Goal: Task Accomplishment & Management: Use online tool/utility

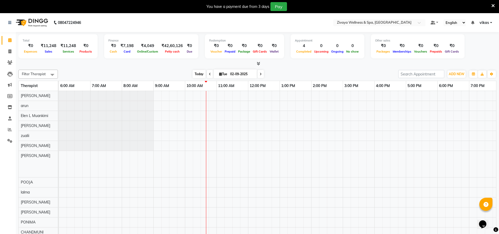
click at [199, 70] on span "Today" at bounding box center [199, 74] width 13 height 8
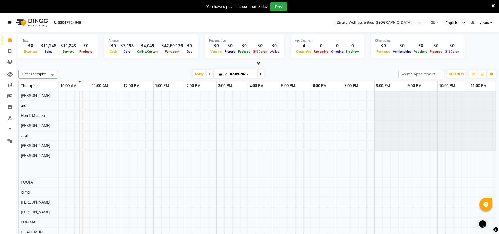
click at [209, 76] on span at bounding box center [210, 74] width 6 height 8
type input "01-09-2025"
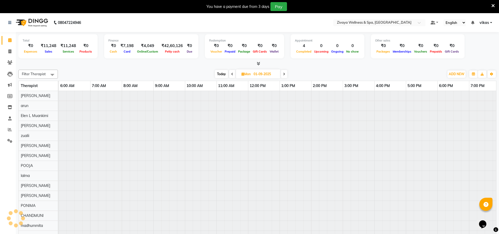
scroll to position [0, 316]
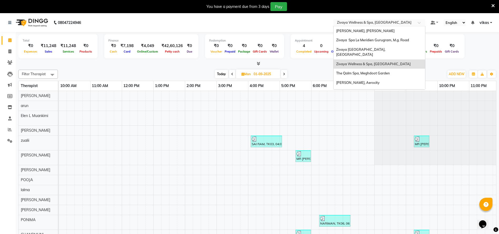
click at [343, 21] on input "text" at bounding box center [374, 23] width 76 height 5
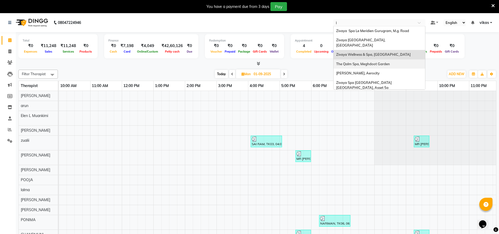
type input "le"
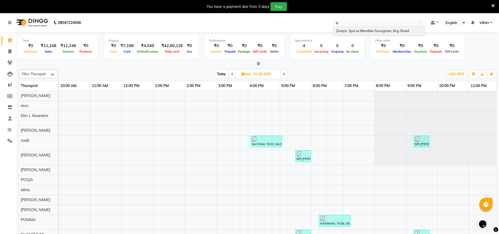
click at [359, 30] on span "Zivaya Spa Le Meridien Gurugram, M.g. Road" at bounding box center [372, 31] width 73 height 4
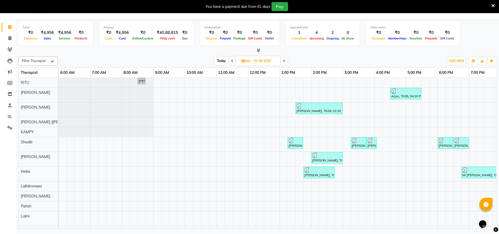
click at [493, 3] on span at bounding box center [493, 6] width 3 height 6
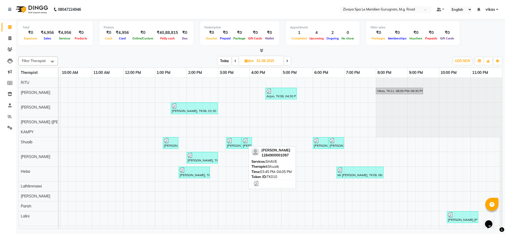
click at [243, 142] on div at bounding box center [247, 140] width 8 height 5
select select "3"
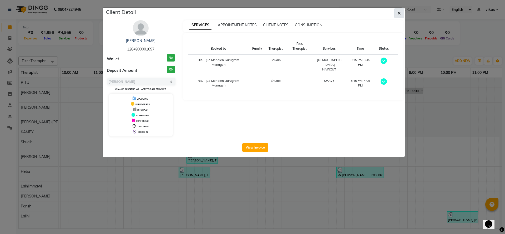
click at [398, 14] on icon "button" at bounding box center [399, 13] width 3 height 4
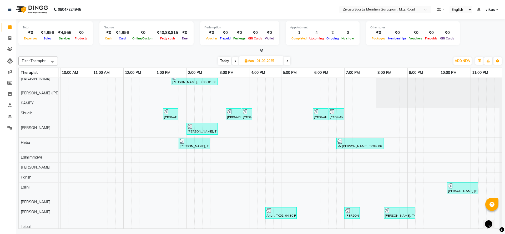
scroll to position [38, 0]
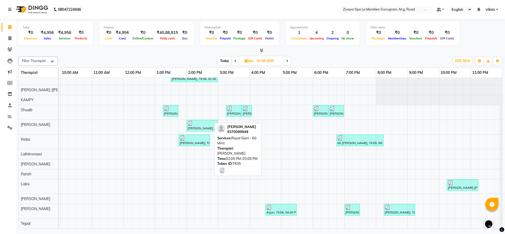
click at [201, 121] on div "[PERSON_NAME], TK05, 02:00 PM-03:00 PM, [GEOGRAPHIC_DATA] - 60 Mins" at bounding box center [202, 126] width 30 height 10
select select "3"
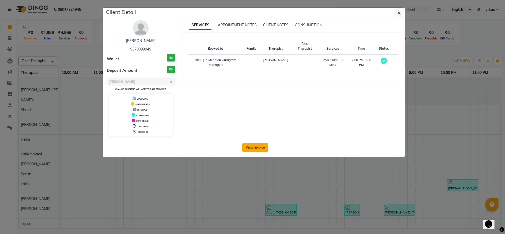
click at [253, 147] on button "View Invoice" at bounding box center [255, 147] width 26 height 8
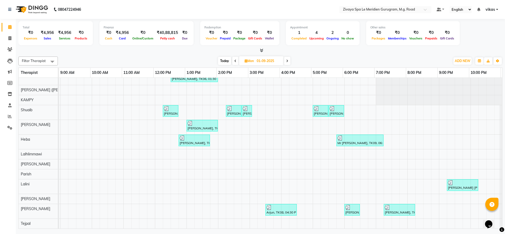
scroll to position [0, 315]
click at [196, 122] on div "[PERSON_NAME], TK05, 02:00 PM-03:00 PM, [GEOGRAPHIC_DATA] - 60 Mins" at bounding box center [202, 126] width 30 height 10
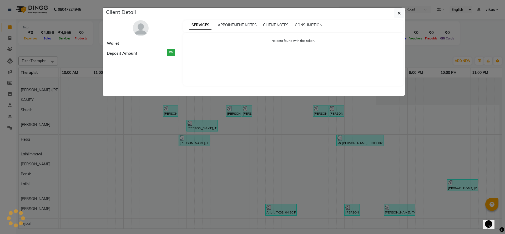
select select "3"
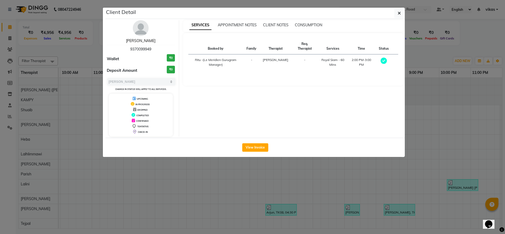
click at [144, 39] on link "[PERSON_NAME]" at bounding box center [140, 40] width 29 height 5
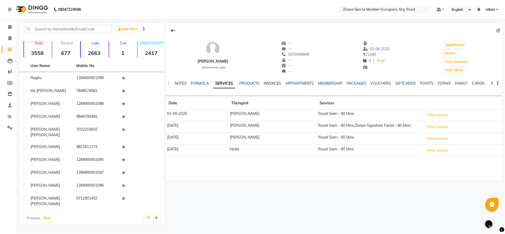
click at [270, 82] on link "INVOICES" at bounding box center [272, 83] width 17 height 5
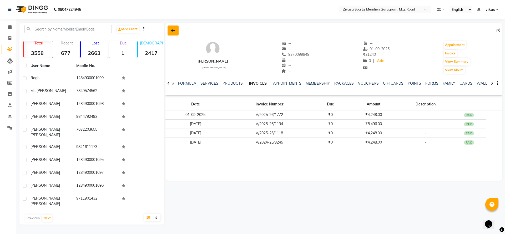
click at [169, 26] on button at bounding box center [173, 31] width 11 height 10
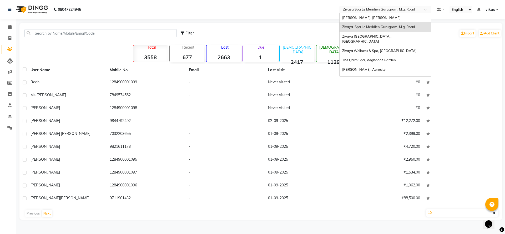
click at [371, 11] on input "text" at bounding box center [380, 9] width 76 height 5
type input "q"
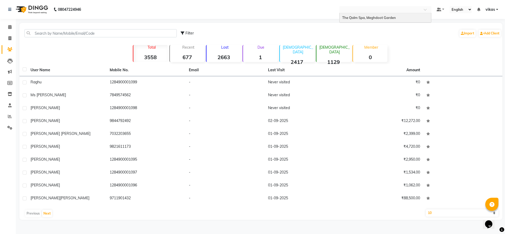
type input "A"
type input "qal"
click at [365, 16] on span "The Qalm Spa, Meghdoot Garden" at bounding box center [369, 18] width 54 height 4
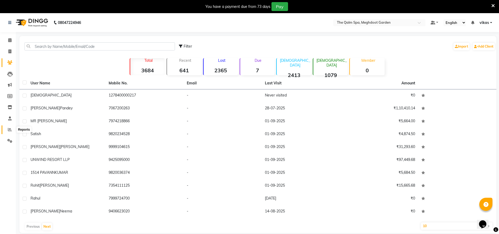
click at [11, 129] on icon at bounding box center [10, 130] width 4 height 4
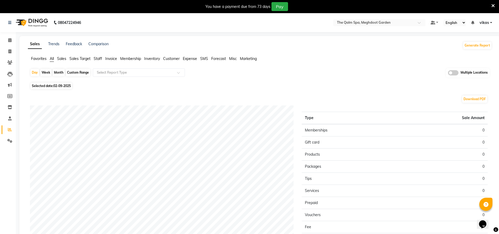
click at [57, 86] on span "02-09-2025" at bounding box center [61, 86] width 17 height 4
select select "9"
select select "2025"
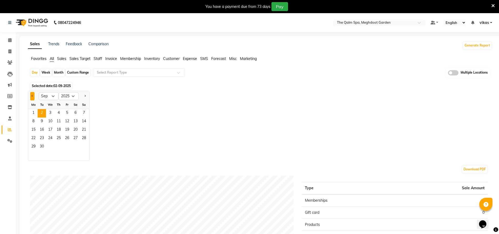
click at [31, 96] on button "Previous month" at bounding box center [32, 96] width 4 height 8
select select "8"
click at [79, 118] on span "9" at bounding box center [75, 122] width 8 height 8
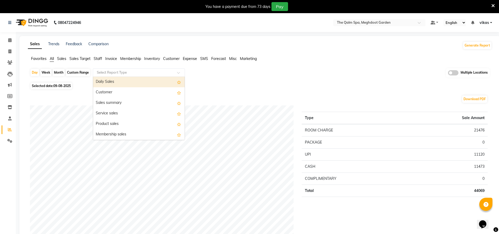
click at [112, 72] on input "text" at bounding box center [134, 72] width 76 height 5
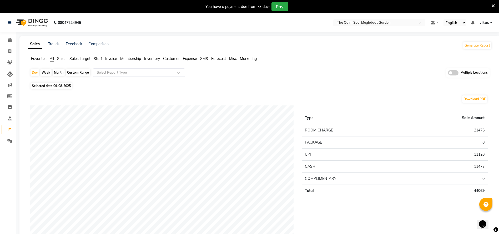
drag, startPoint x: 62, startPoint y: 86, endPoint x: 63, endPoint y: 89, distance: 2.6
click at [63, 86] on span "09-08-2025" at bounding box center [61, 86] width 17 height 4
select select "8"
select select "2025"
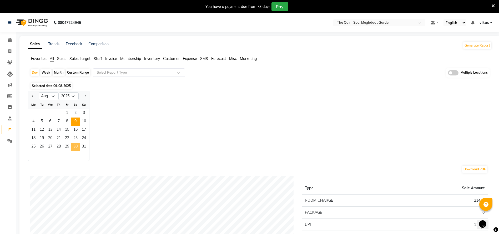
click at [74, 147] on span "30" at bounding box center [75, 147] width 8 height 8
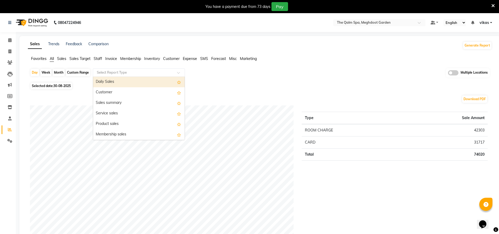
click at [124, 76] on div "Select Report Type" at bounding box center [139, 72] width 92 height 8
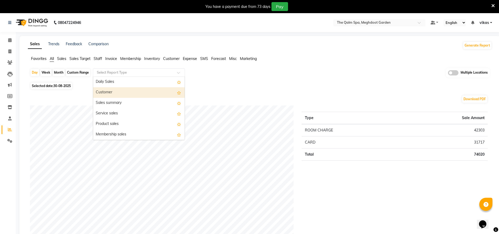
click at [128, 92] on div "Customer" at bounding box center [139, 92] width 92 height 11
select select "full_report"
select select "csv"
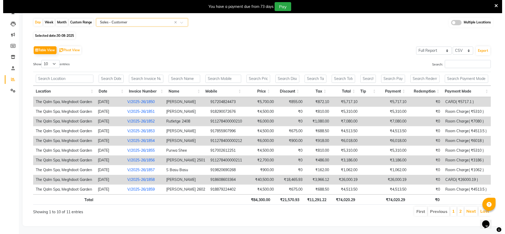
scroll to position [56, 0]
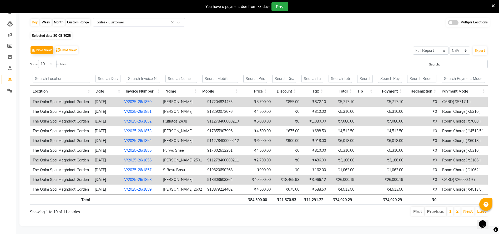
click at [148, 177] on link "V/2025-26/1858" at bounding box center [137, 179] width 27 height 5
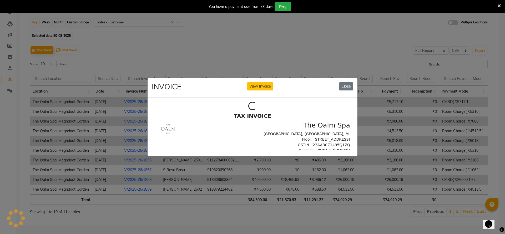
scroll to position [0, 0]
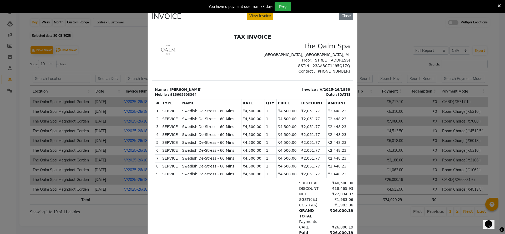
click at [264, 17] on button "View Invoice" at bounding box center [260, 16] width 26 height 8
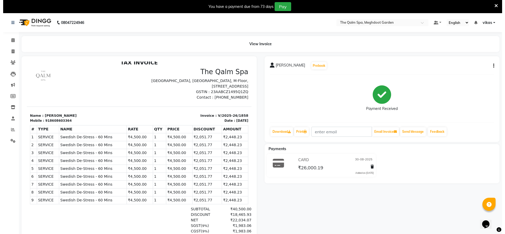
scroll to position [68, 0]
